Goal: Obtain resource: Download file/media

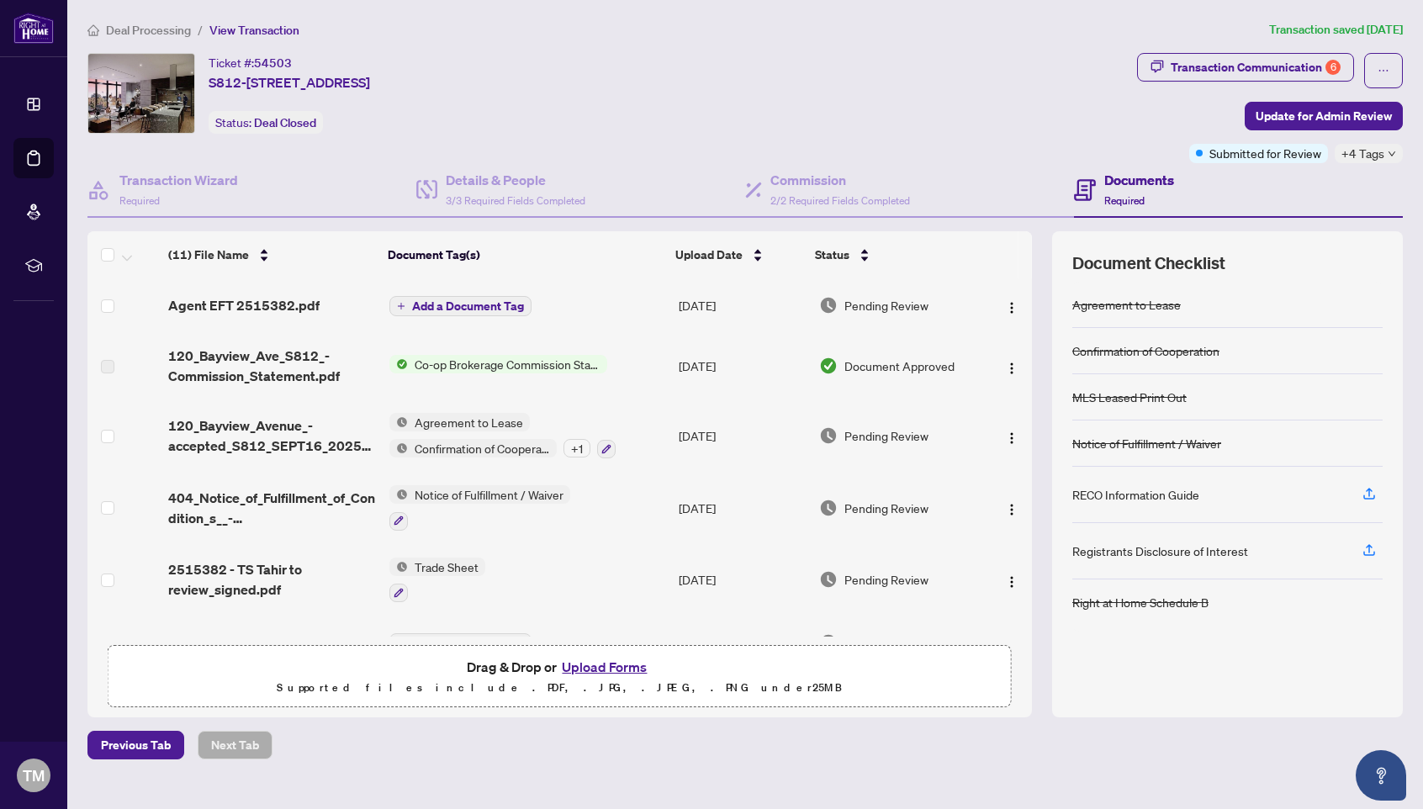
click at [487, 363] on span "Co-op Brokerage Commission Statement" at bounding box center [507, 364] width 199 height 19
click at [480, 418] on span "Co-op Brokerage Commission Statement" at bounding box center [506, 420] width 228 height 19
click at [914, 368] on span "Document Approved" at bounding box center [900, 366] width 110 height 19
click at [416, 368] on span "Co-op Brokerage Commission Statement" at bounding box center [507, 364] width 199 height 19
click at [269, 363] on span "120_Bayview_Ave_S812_-Commission_Statement.pdf" at bounding box center [272, 366] width 208 height 40
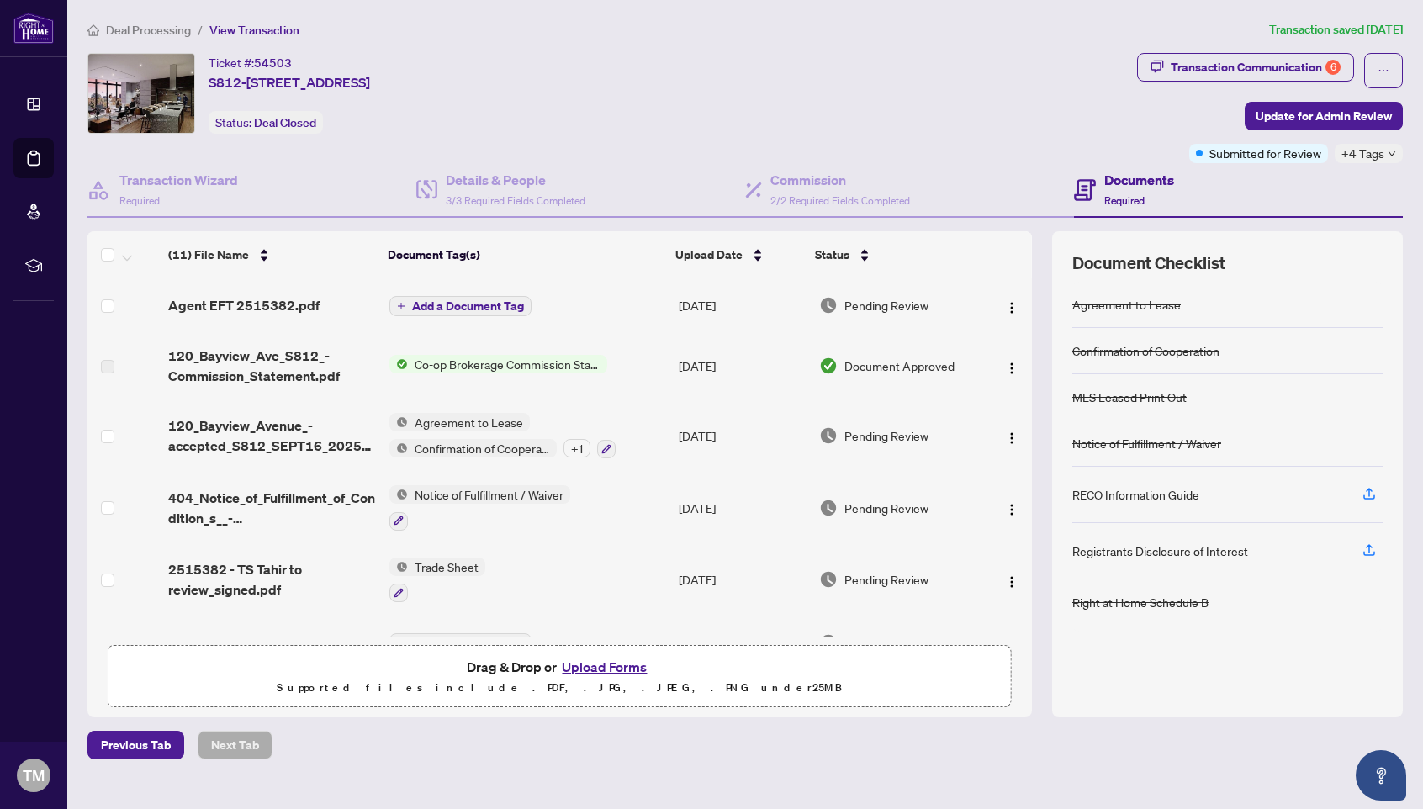
click at [455, 368] on span "Co-op Brokerage Commission Statement" at bounding box center [507, 364] width 199 height 19
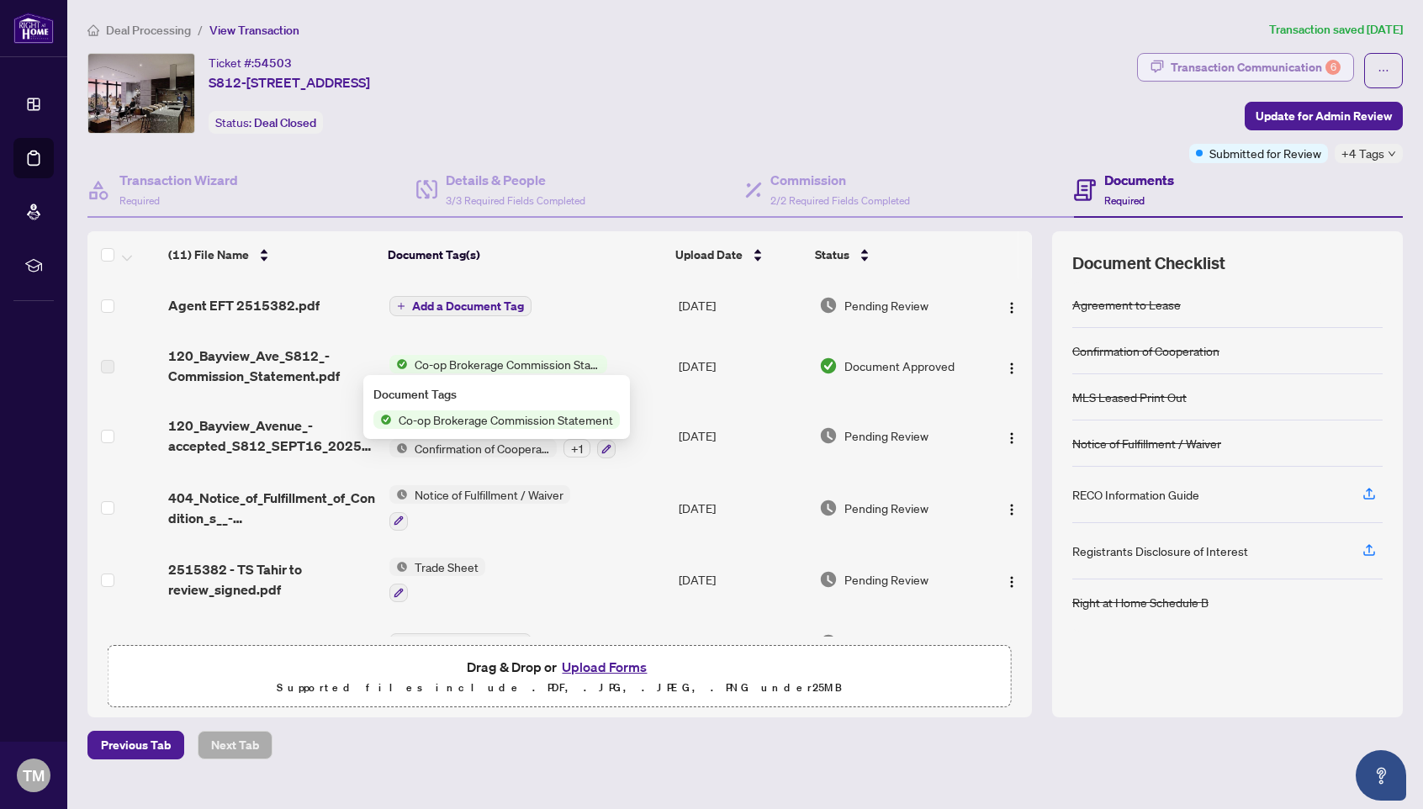
click at [1234, 70] on div "Transaction Communication 6" at bounding box center [1256, 67] width 170 height 27
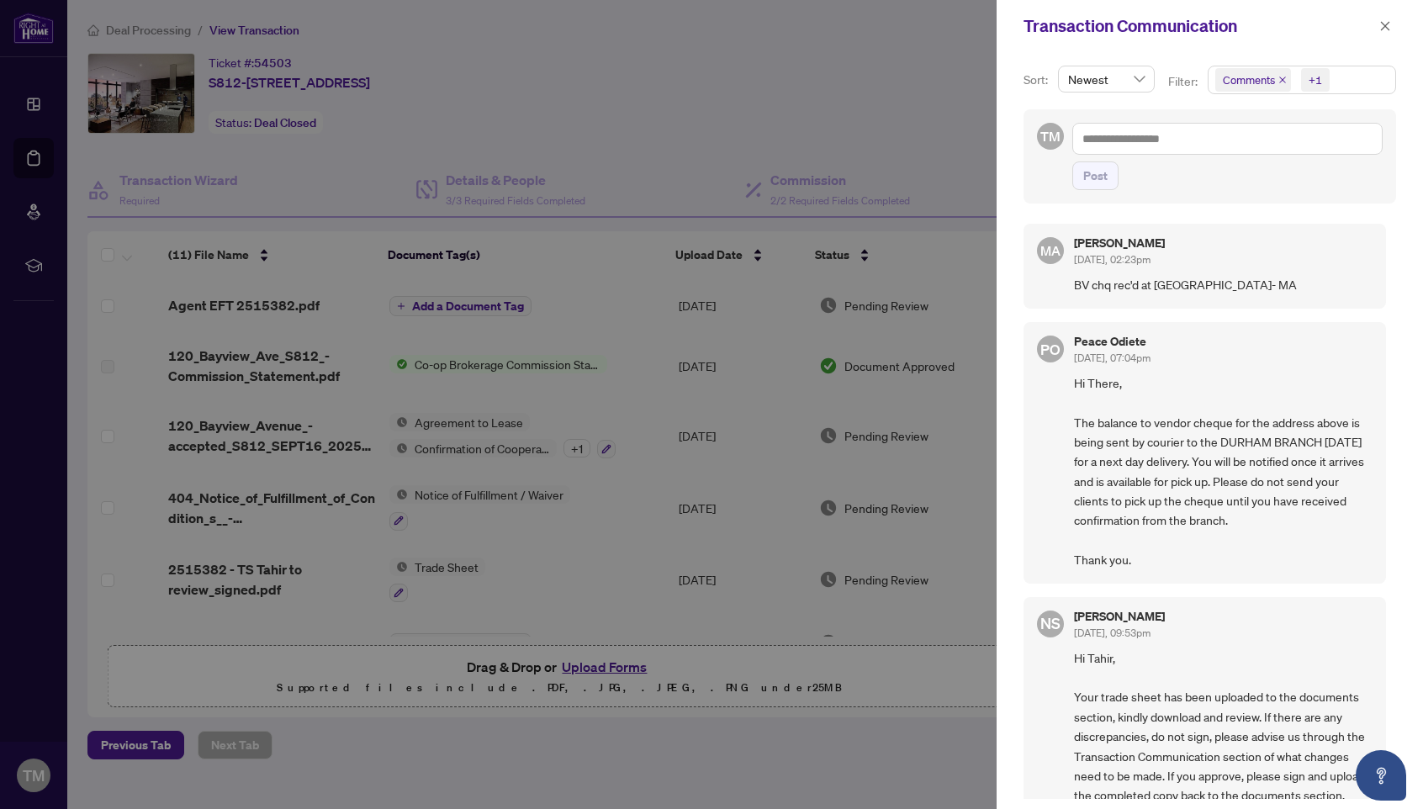
click at [1214, 288] on span "BV chq rec'd at [GEOGRAPHIC_DATA]- MA" at bounding box center [1223, 284] width 299 height 19
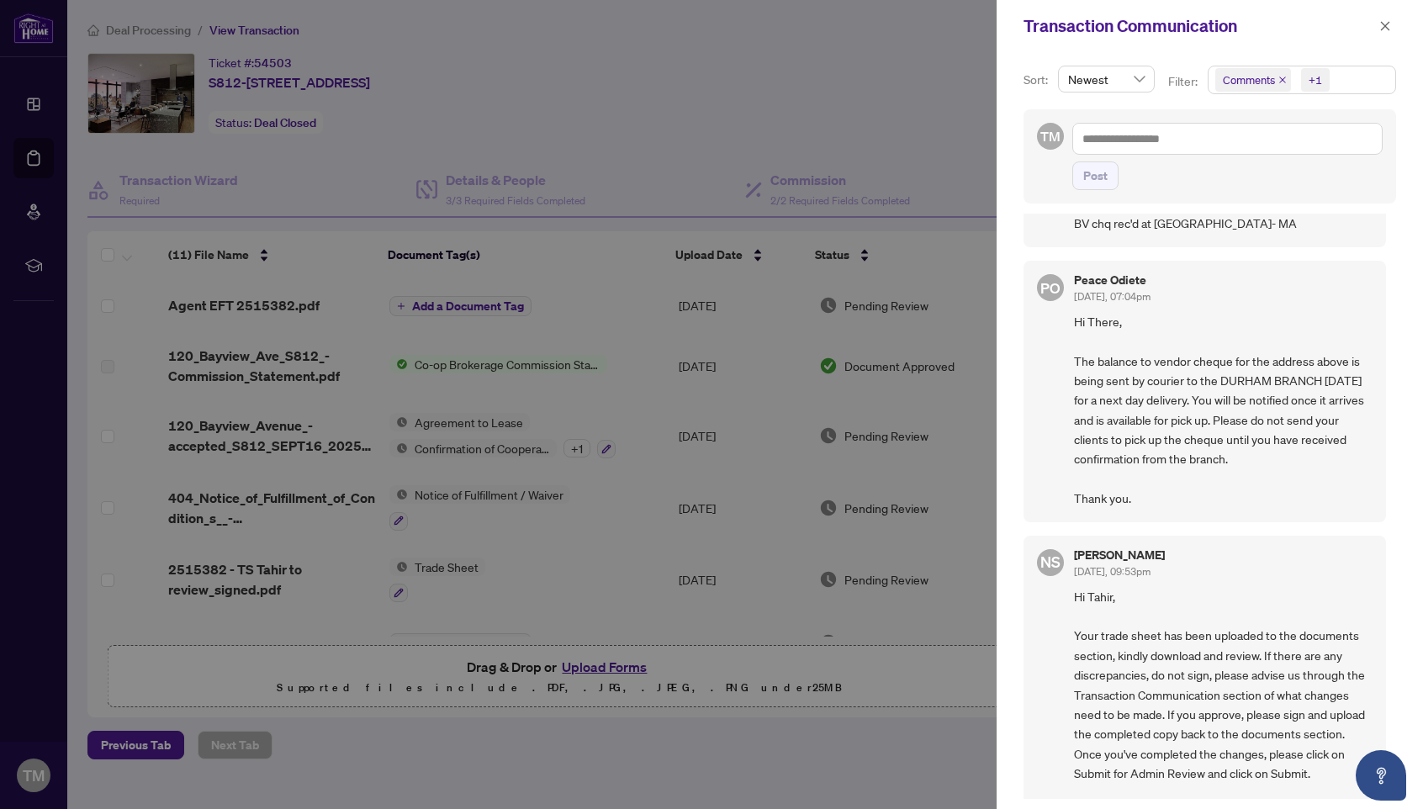
scroll to position [62, 0]
click at [890, 106] on div at bounding box center [711, 404] width 1423 height 809
click at [939, 69] on div at bounding box center [711, 404] width 1423 height 809
